Goal: Task Accomplishment & Management: Complete application form

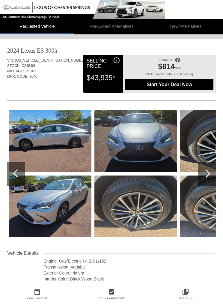
scroll to position [123, 0]
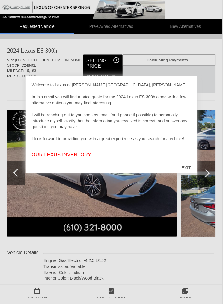
click at [184, 170] on div "EXIT" at bounding box center [186, 169] width 21 height 18
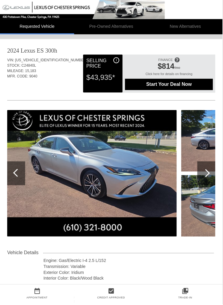
click at [207, 175] on div at bounding box center [206, 174] width 8 height 8
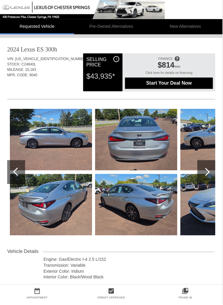
scroll to position [1, 0]
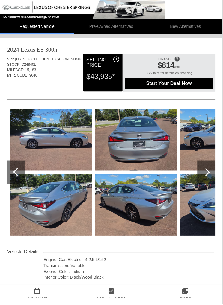
click at [62, 139] on img at bounding box center [51, 141] width 82 height 62
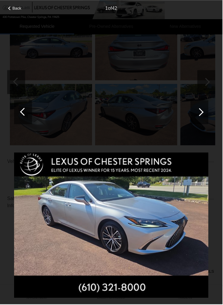
scroll to position [91, 0]
click at [198, 115] on div at bounding box center [200, 112] width 8 height 8
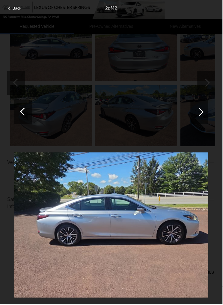
click at [200, 114] on div at bounding box center [200, 112] width 8 height 8
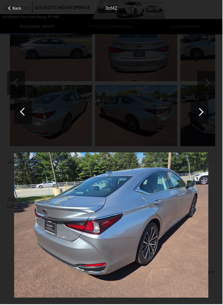
click at [201, 114] on div at bounding box center [200, 112] width 8 height 8
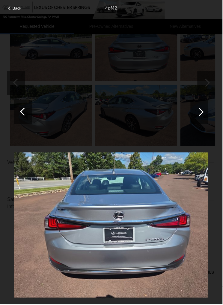
click at [201, 113] on div at bounding box center [200, 112] width 8 height 8
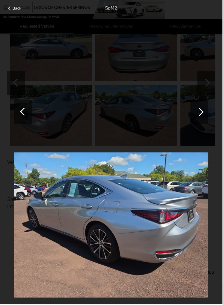
click at [201, 112] on div at bounding box center [200, 112] width 8 height 8
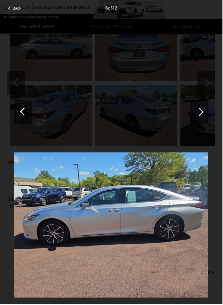
click at [203, 115] on div at bounding box center [200, 113] width 18 height 24
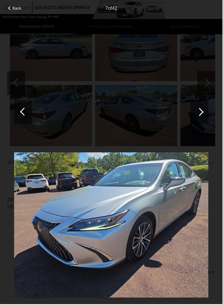
click at [203, 113] on div at bounding box center [200, 112] width 8 height 8
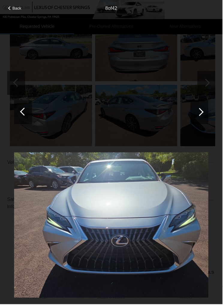
click at [203, 114] on div at bounding box center [200, 113] width 18 height 24
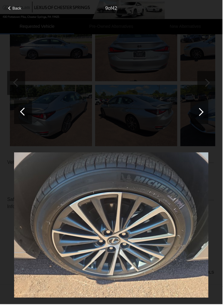
click at [207, 113] on div at bounding box center [200, 113] width 18 height 24
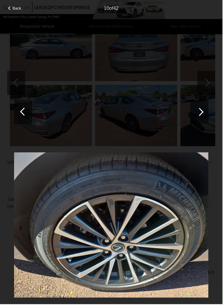
click at [201, 113] on div at bounding box center [200, 112] width 8 height 8
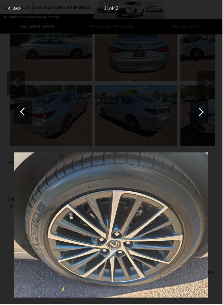
click at [201, 110] on div at bounding box center [200, 112] width 8 height 8
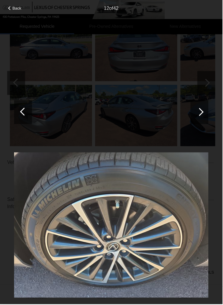
click at [202, 113] on div at bounding box center [200, 112] width 8 height 8
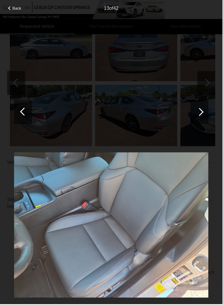
click at [200, 114] on div at bounding box center [200, 112] width 8 height 8
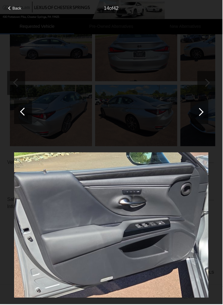
click at [197, 115] on div at bounding box center [200, 113] width 18 height 24
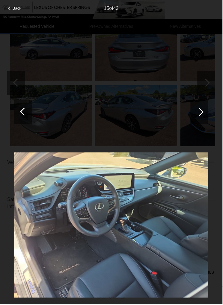
click at [201, 114] on div at bounding box center [200, 112] width 8 height 8
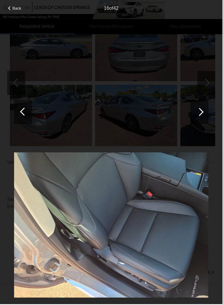
click at [202, 111] on div at bounding box center [200, 112] width 8 height 8
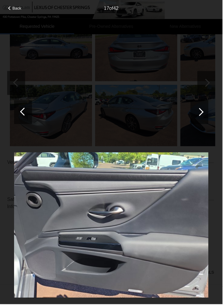
click at [202, 112] on div at bounding box center [200, 112] width 8 height 8
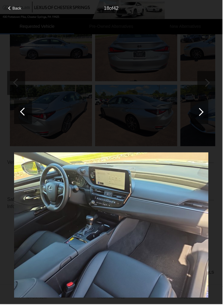
click at [201, 113] on div at bounding box center [200, 112] width 8 height 8
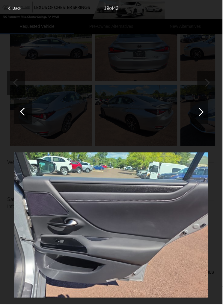
click at [199, 114] on div at bounding box center [200, 112] width 8 height 8
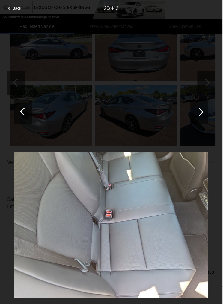
click at [202, 116] on div at bounding box center [200, 113] width 18 height 24
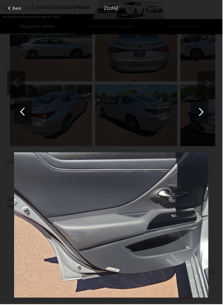
click at [204, 111] on div at bounding box center [200, 113] width 18 height 24
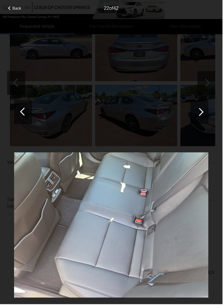
click at [201, 113] on div at bounding box center [200, 112] width 8 height 8
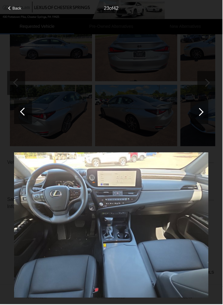
click at [203, 113] on div at bounding box center [200, 112] width 8 height 8
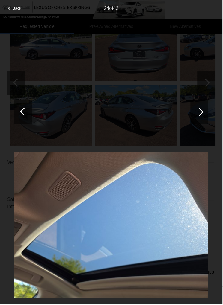
click at [204, 112] on div at bounding box center [200, 113] width 18 height 24
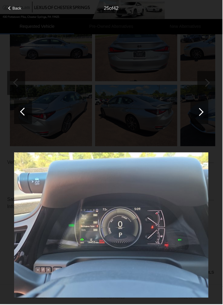
click at [197, 115] on div at bounding box center [200, 113] width 18 height 24
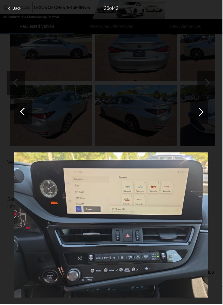
click at [197, 116] on div at bounding box center [200, 113] width 18 height 24
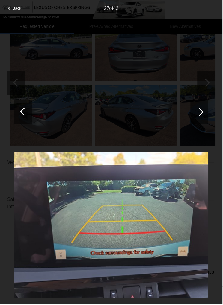
click at [198, 116] on div at bounding box center [200, 113] width 18 height 24
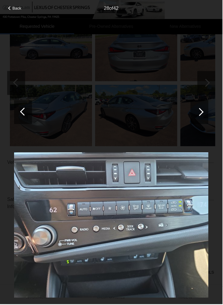
click at [204, 119] on div at bounding box center [200, 113] width 18 height 24
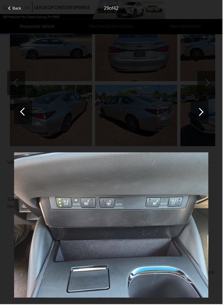
click at [203, 111] on div at bounding box center [200, 113] width 18 height 24
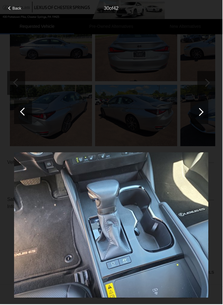
click at [201, 113] on div at bounding box center [200, 112] width 8 height 8
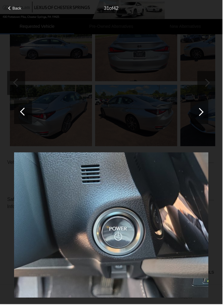
click at [203, 116] on div at bounding box center [200, 113] width 18 height 24
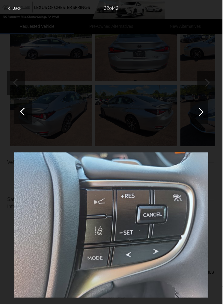
click at [202, 113] on div at bounding box center [200, 112] width 8 height 8
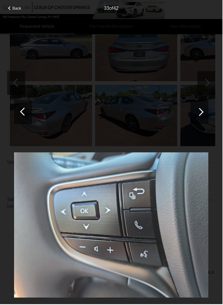
click at [203, 116] on div at bounding box center [200, 113] width 18 height 24
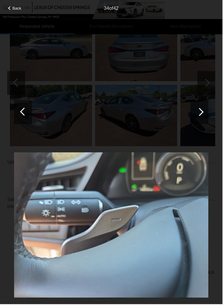
click at [203, 114] on div at bounding box center [200, 113] width 18 height 24
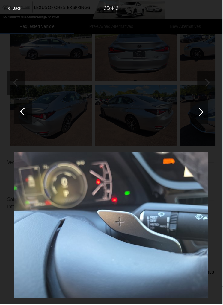
click at [202, 110] on div at bounding box center [200, 113] width 18 height 24
